Goal: Task Accomplishment & Management: Use online tool/utility

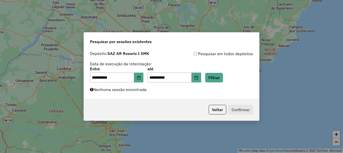
click at [223, 77] on button "Filtrar" at bounding box center [214, 78] width 18 height 10
click at [221, 75] on button "Filtrar" at bounding box center [214, 78] width 18 height 10
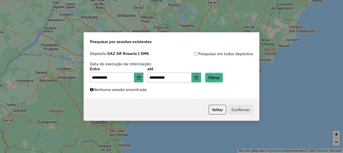
click at [223, 76] on button "Filtrar" at bounding box center [214, 78] width 18 height 10
click at [222, 75] on button "Filtrar" at bounding box center [214, 78] width 18 height 10
click at [223, 74] on button "Filtrar" at bounding box center [214, 78] width 18 height 10
click at [223, 78] on button "Filtrar" at bounding box center [214, 78] width 18 height 10
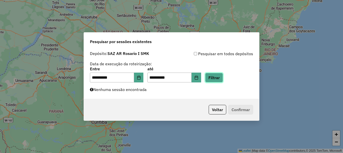
click at [219, 75] on button "Filtrar" at bounding box center [214, 78] width 18 height 10
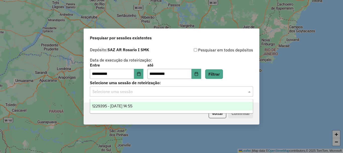
click at [249, 91] on span at bounding box center [250, 91] width 6 height 6
click at [114, 107] on span "1229395 - 14/08/2025 14:55" at bounding box center [112, 106] width 40 height 4
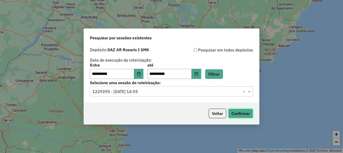
click at [242, 115] on button "Confirmar" at bounding box center [241, 113] width 25 height 10
click at [249, 112] on button "Confirmar" at bounding box center [241, 113] width 25 height 10
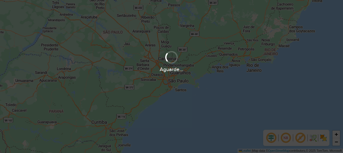
scroll to position [330, 0]
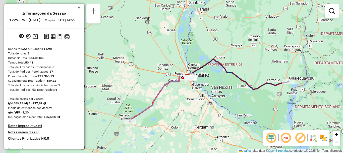
drag, startPoint x: 159, startPoint y: 122, endPoint x: 185, endPoint y: 97, distance: 35.9
click at [185, 97] on div "Janela de atendimento Grade de atendimento Capacidade Transportadoras Veículos …" at bounding box center [171, 76] width 343 height 153
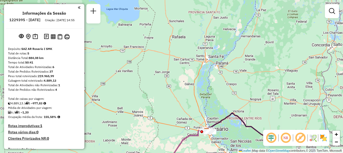
drag, startPoint x: 224, startPoint y: 119, endPoint x: 232, endPoint y: 154, distance: 36.1
click at [232, 152] on html "Aguarde... Pop-up bloqueado! Seu navegador bloqueou automáticamente a abertura …" at bounding box center [171, 76] width 343 height 153
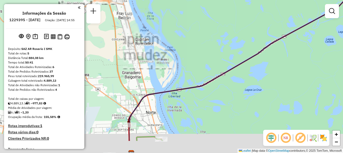
drag, startPoint x: 173, startPoint y: 87, endPoint x: 180, endPoint y: 55, distance: 32.8
click at [180, 55] on div "Janela de atendimento Grade de atendimento Capacidade Transportadoras Veículos …" at bounding box center [171, 76] width 343 height 153
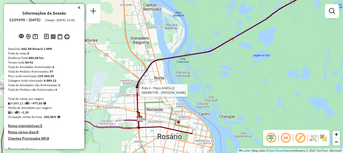
select select "**********"
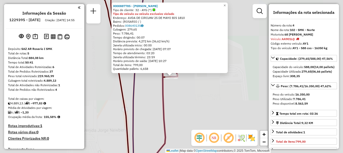
scroll to position [249, 0]
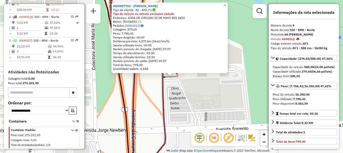
click at [147, 106] on div "0000887785 - LUCIO DI SANTO Tipo de cliente: 32 - AYG (^) Tipo do veículo ou ve…" at bounding box center [171, 76] width 343 height 153
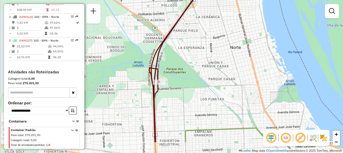
drag, startPoint x: 163, startPoint y: 127, endPoint x: 166, endPoint y: 55, distance: 72.0
click at [166, 53] on div "Janela de atendimento Grade de atendimento Capacidade Transportadoras Veículos …" at bounding box center [171, 76] width 343 height 153
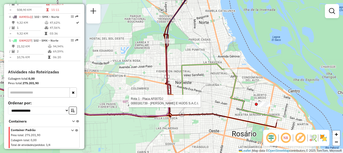
select select "**********"
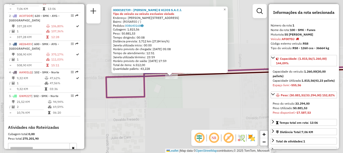
scroll to position [179, 0]
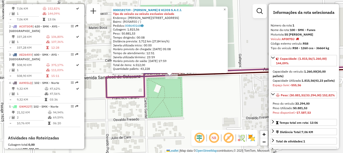
click at [125, 118] on div "0000181739 - DAVID ROSENTAL E HIJOS S.A.C.I. Tipo do veículo ou veículo exclusi…" at bounding box center [171, 76] width 343 height 153
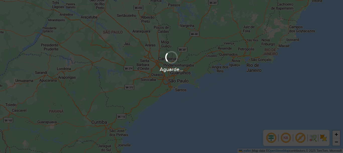
scroll to position [330, 0]
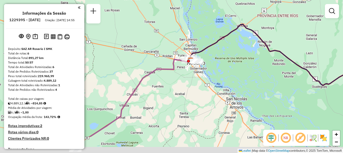
drag, startPoint x: 177, startPoint y: 98, endPoint x: 188, endPoint y: 67, distance: 32.9
click at [187, 69] on div "Janela de atendimento Grade de atendimento Capacidade Transportadoras Veículos …" at bounding box center [171, 76] width 343 height 153
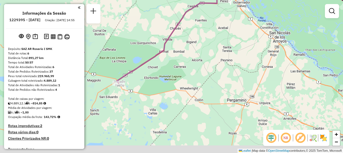
drag, startPoint x: 169, startPoint y: 104, endPoint x: 197, endPoint y: 75, distance: 40.0
click at [201, 71] on div "Janela de atendimento Grade de atendimento Capacidade Transportadoras Veículos …" at bounding box center [171, 76] width 343 height 153
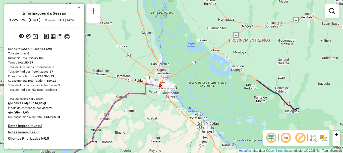
drag, startPoint x: 161, startPoint y: 74, endPoint x: 86, endPoint y: 162, distance: 116.3
click at [86, 152] on html "Aguarde... Pop-up bloqueado! Seu navegador bloqueou automáticamente a abertura …" at bounding box center [171, 76] width 343 height 153
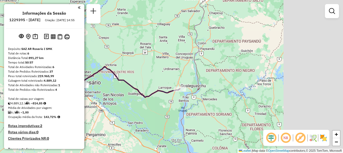
drag, startPoint x: 223, startPoint y: 103, endPoint x: 147, endPoint y: 97, distance: 76.1
click at [147, 97] on icon at bounding box center [129, 81] width 101 height 31
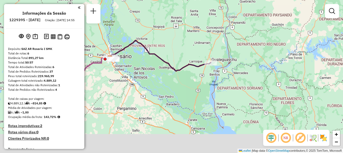
drag, startPoint x: 150, startPoint y: 116, endPoint x: 223, endPoint y: 66, distance: 88.3
click at [223, 66] on div "Janela de atendimento Grade de atendimento Capacidade Transportadoras Veículos …" at bounding box center [171, 76] width 343 height 153
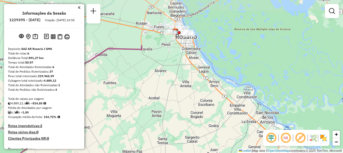
drag, startPoint x: 166, startPoint y: 48, endPoint x: 184, endPoint y: 102, distance: 56.5
click at [184, 102] on div "Janela de atendimento Grade de atendimento Capacidade Transportadoras Veículos …" at bounding box center [171, 76] width 343 height 153
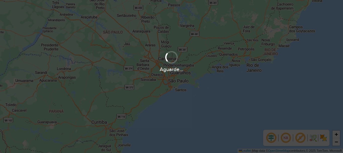
scroll to position [330, 0]
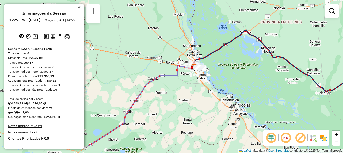
drag, startPoint x: 151, startPoint y: 130, endPoint x: 217, endPoint y: 62, distance: 95.0
click at [216, 62] on div "Janela de atendimento Grade de atendimento Capacidade Transportadoras Veículos …" at bounding box center [171, 76] width 343 height 153
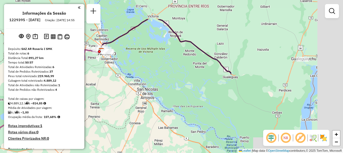
drag, startPoint x: 176, startPoint y: 104, endPoint x: 121, endPoint y: 123, distance: 58.2
click at [121, 123] on div "Janela de atendimento Grade de atendimento Capacidade Transportadoras Veículos …" at bounding box center [171, 76] width 343 height 153
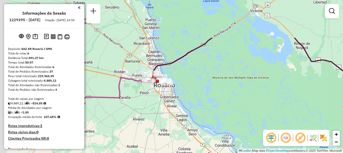
drag, startPoint x: 125, startPoint y: 74, endPoint x: 190, endPoint y: 118, distance: 78.0
click at [190, 118] on div "Janela de atendimento Grade de atendimento Capacidade Transportadoras Veículos …" at bounding box center [171, 76] width 343 height 153
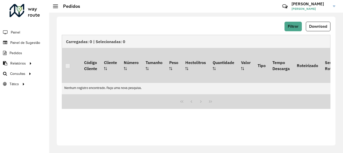
scroll to position [330, 0]
